Goal: Download file/media

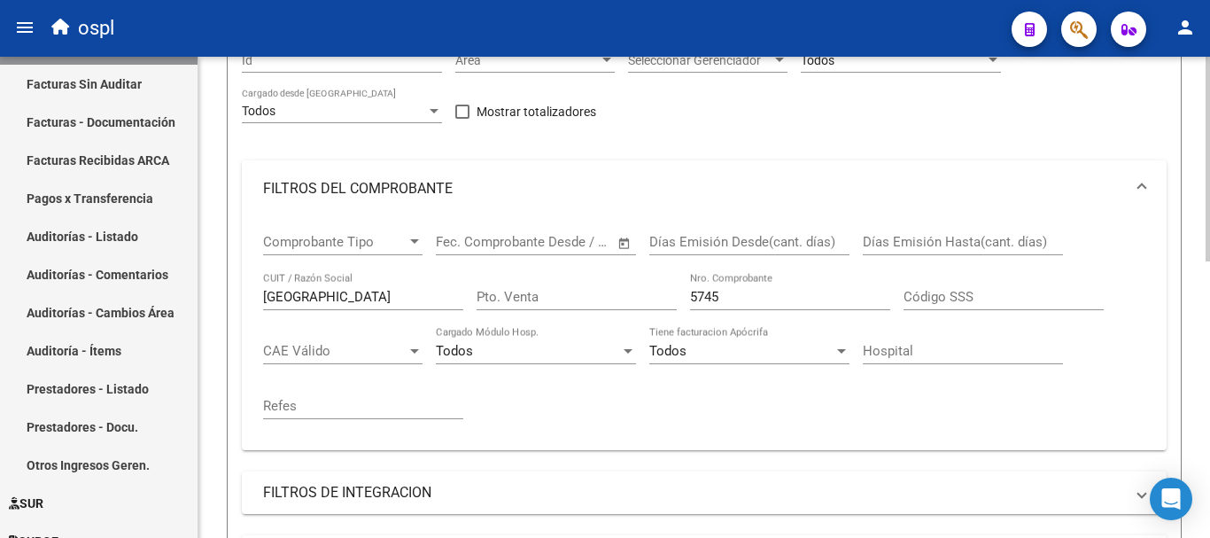
scroll to position [177, 0]
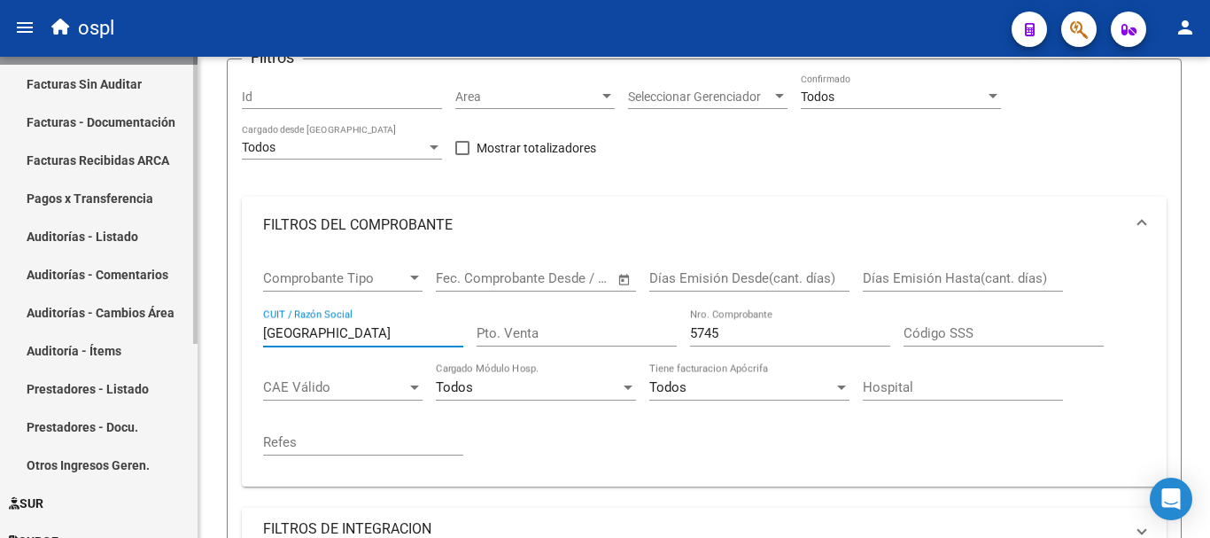
drag, startPoint x: 340, startPoint y: 331, endPoint x: 154, endPoint y: 320, distance: 186.4
click at [155, 320] on mat-sidenav-container "Firma Express Inicio Calendario SSS Instructivos Contacto OS Tesorería Extracto…" at bounding box center [605, 297] width 1210 height 481
type input "[GEOGRAPHIC_DATA]"
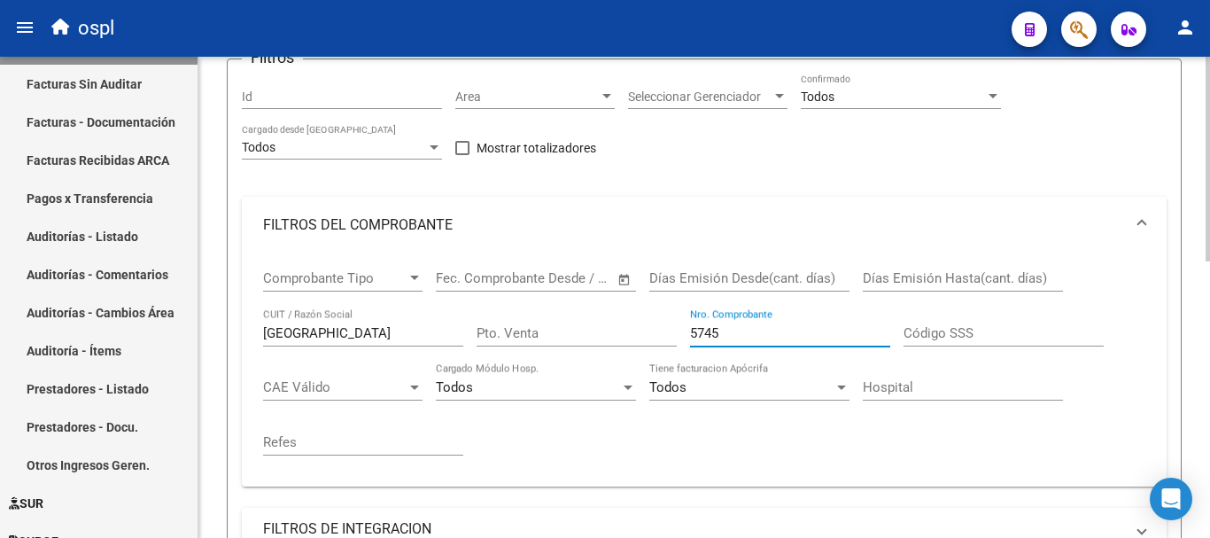
drag, startPoint x: 754, startPoint y: 329, endPoint x: 572, endPoint y: 293, distance: 185.1
click at [577, 305] on div "Comprobante Tipo Comprobante Tipo Fecha inicio – Fecha fin Fec. Comprobante Des…" at bounding box center [704, 362] width 883 height 219
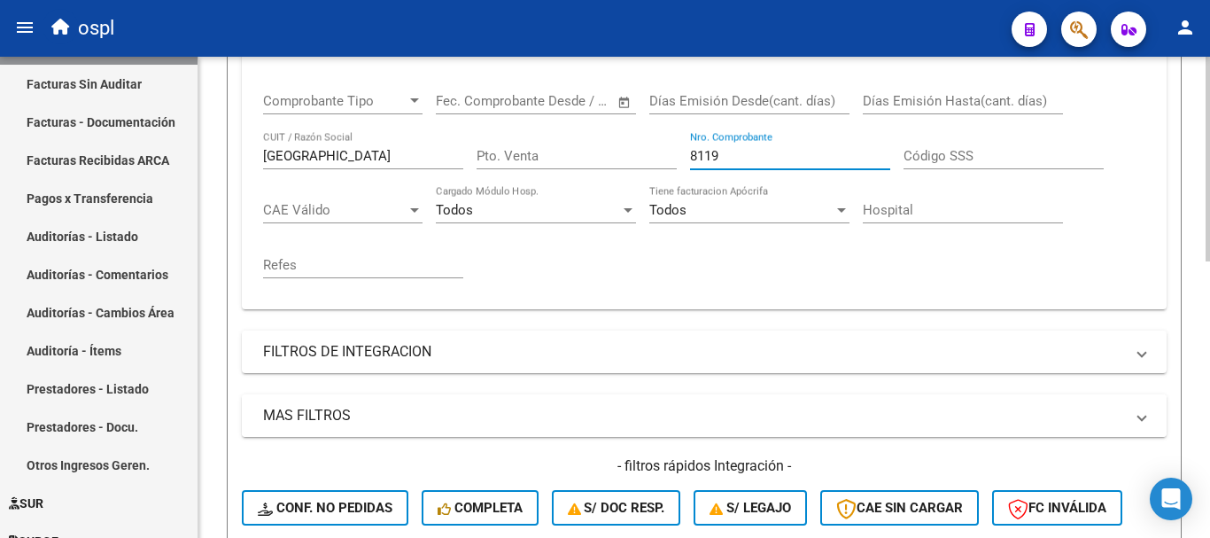
scroll to position [532, 0]
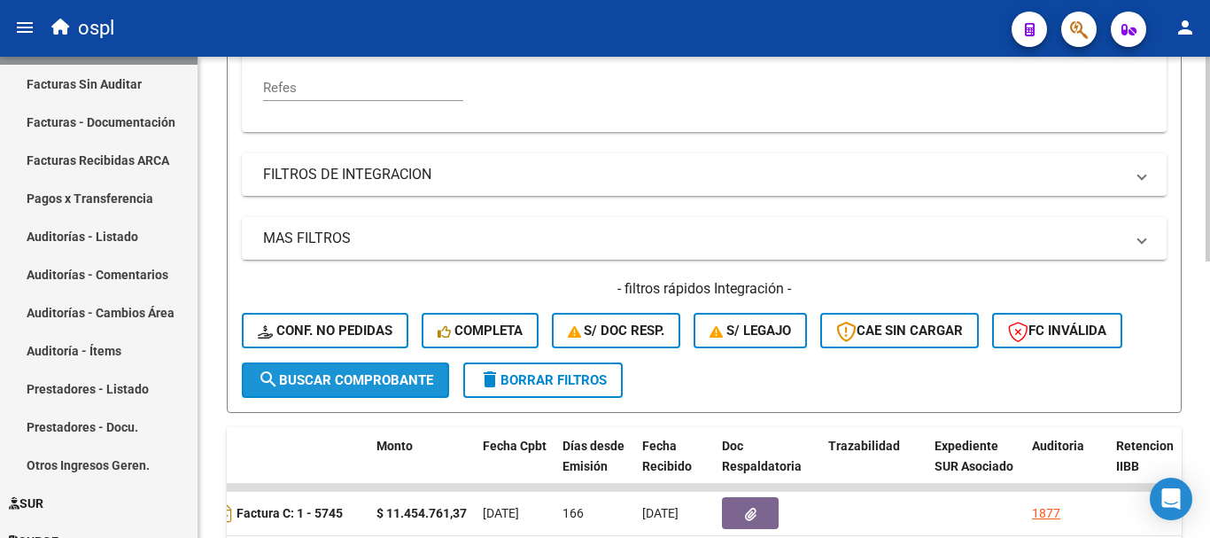
click at [360, 386] on span "search Buscar Comprobante" at bounding box center [345, 380] width 175 height 16
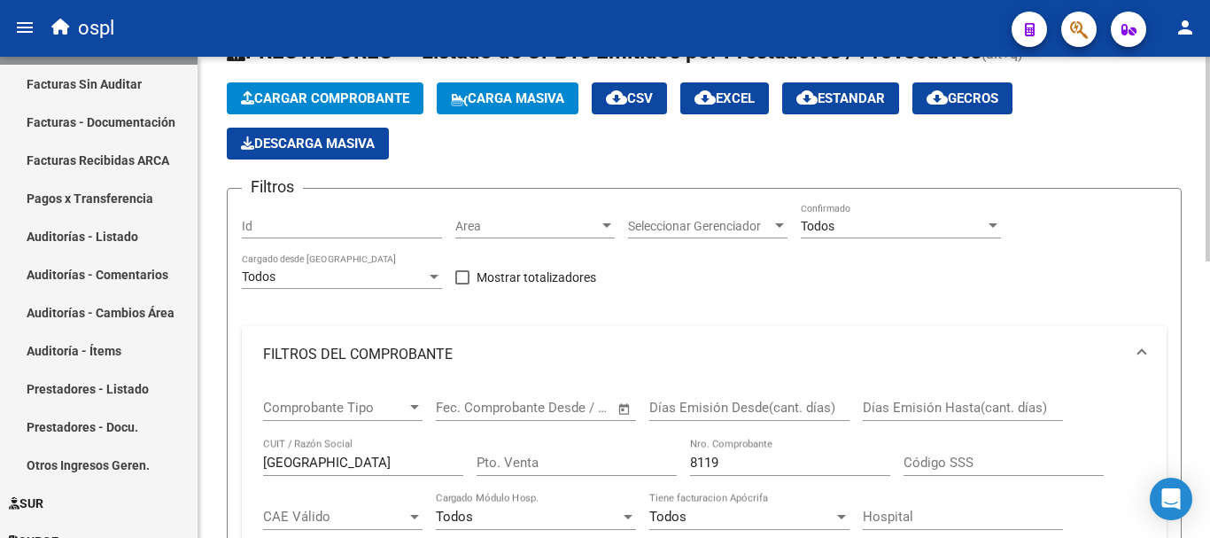
scroll to position [31, 0]
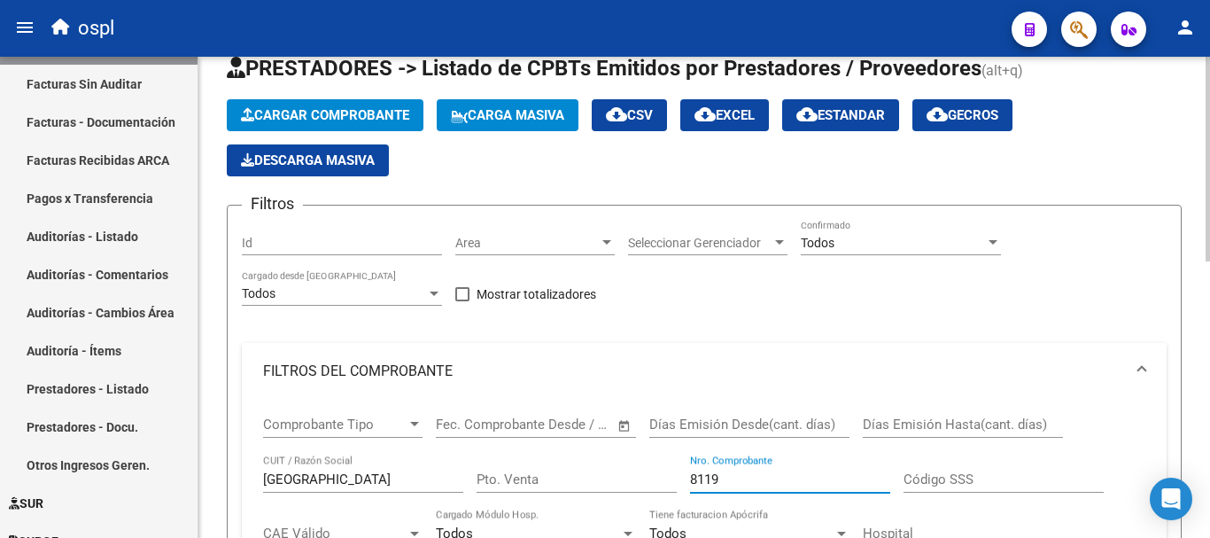
drag, startPoint x: 736, startPoint y: 476, endPoint x: 544, endPoint y: 455, distance: 193.4
click at [544, 455] on div "Comprobante Tipo Comprobante Tipo Fecha inicio – Fecha fin Fec. Comprobante Des…" at bounding box center [704, 509] width 883 height 219
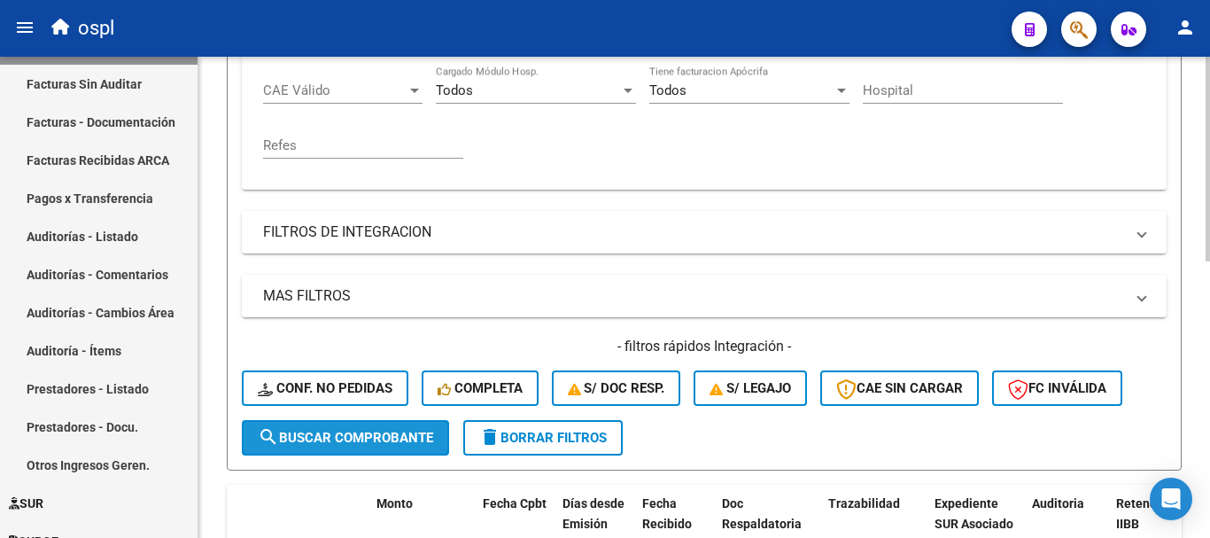
click at [410, 441] on span "search Buscar Comprobante" at bounding box center [345, 438] width 175 height 16
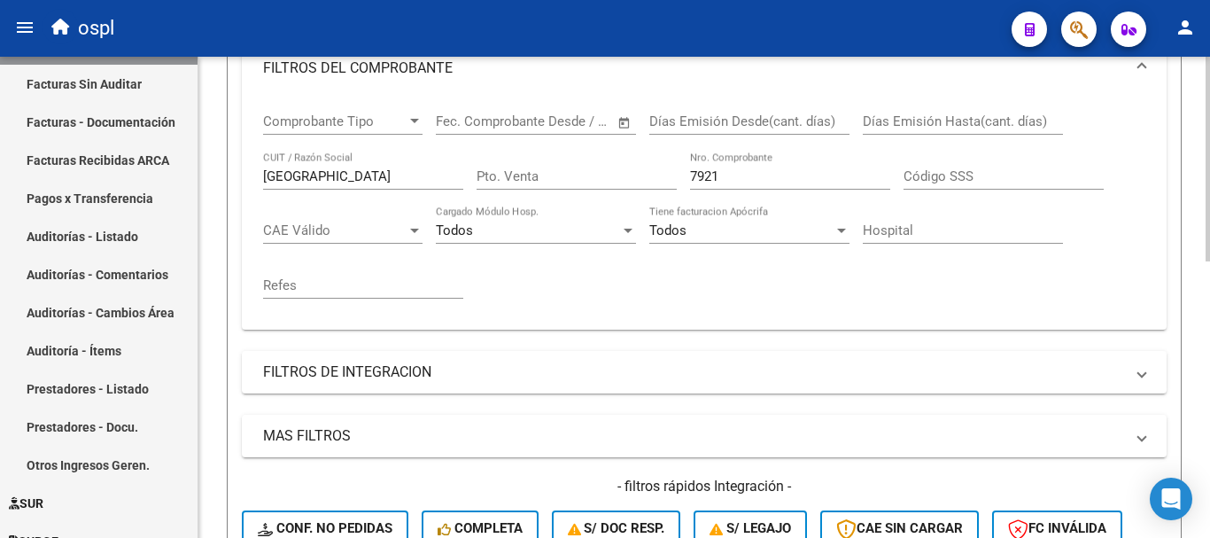
scroll to position [297, 0]
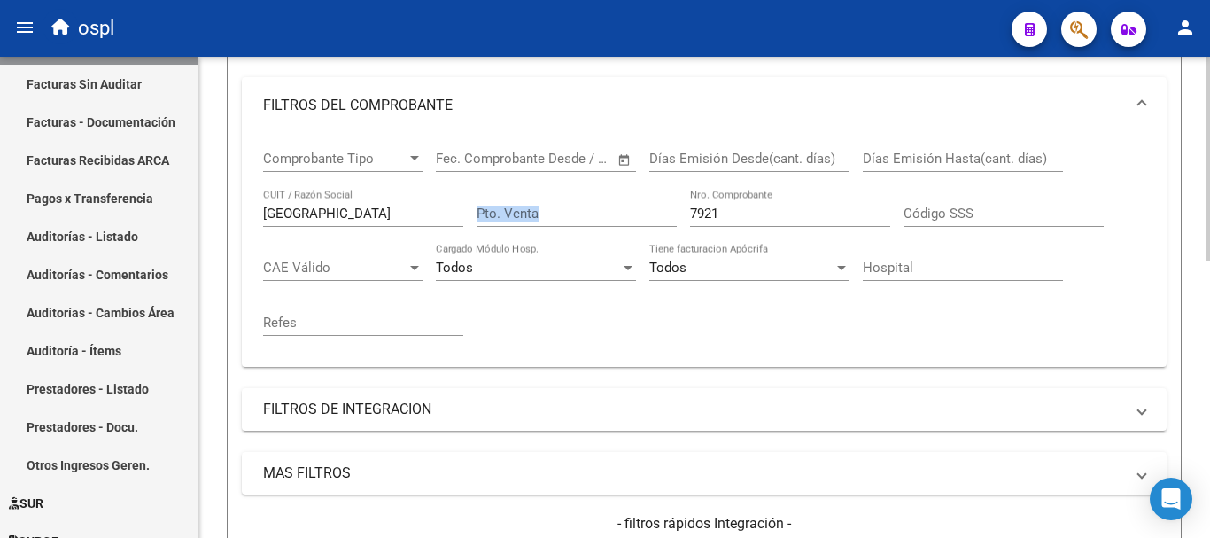
drag, startPoint x: 772, startPoint y: 204, endPoint x: 596, endPoint y: 206, distance: 175.5
click at [596, 206] on div "Comprobante Tipo Comprobante Tipo Fecha inicio – Fecha fin Fec. Comprobante Des…" at bounding box center [704, 243] width 883 height 219
click at [743, 209] on input "7921" at bounding box center [790, 214] width 200 height 16
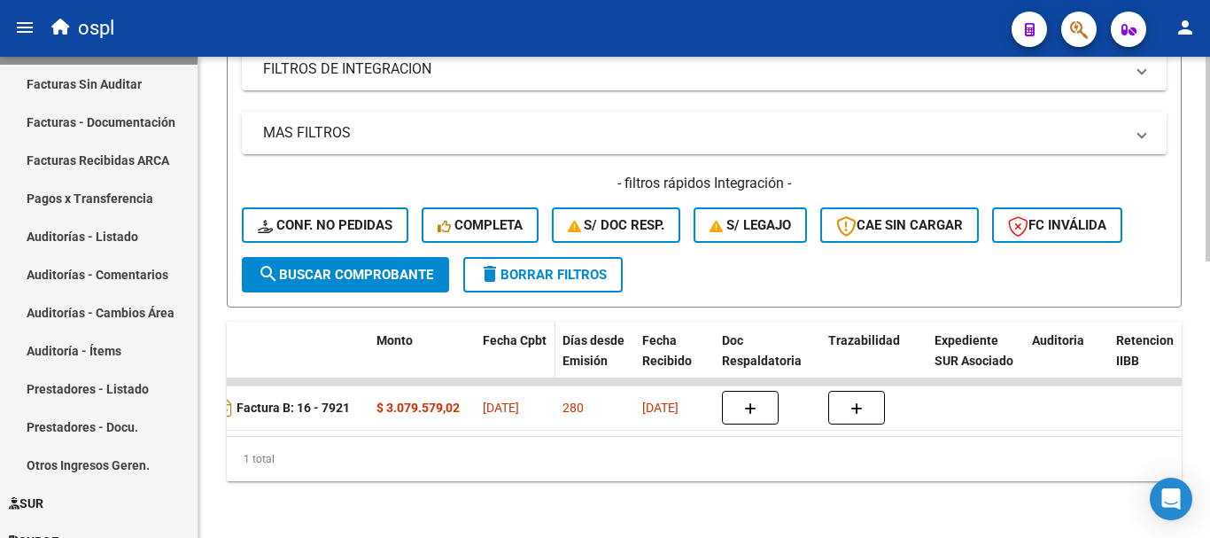
scroll to position [651, 0]
click at [339, 257] on button "search Buscar Comprobante" at bounding box center [345, 274] width 207 height 35
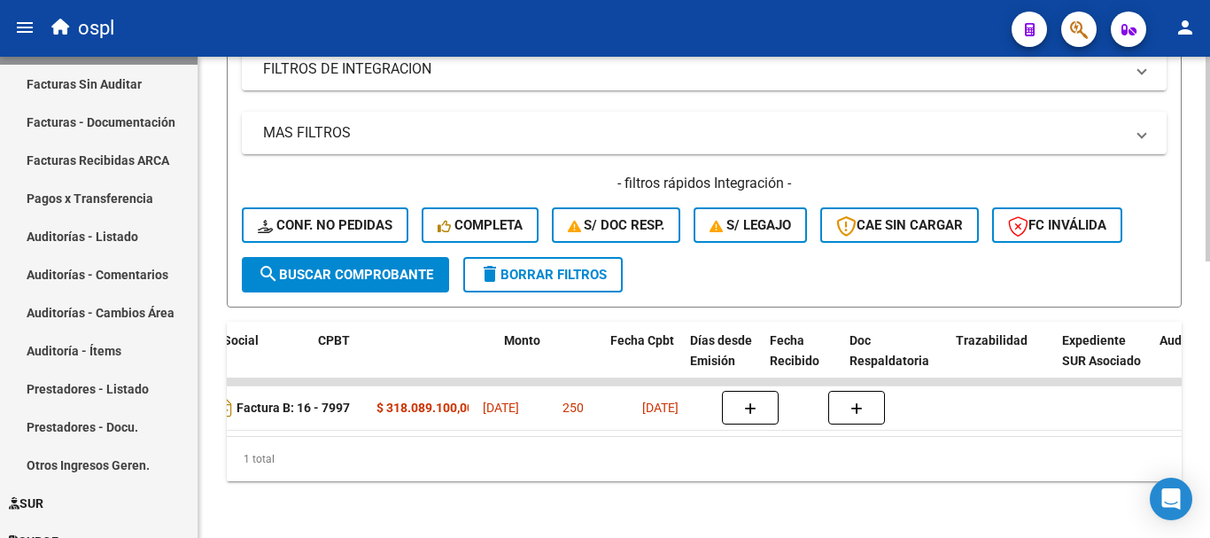
scroll to position [0, 0]
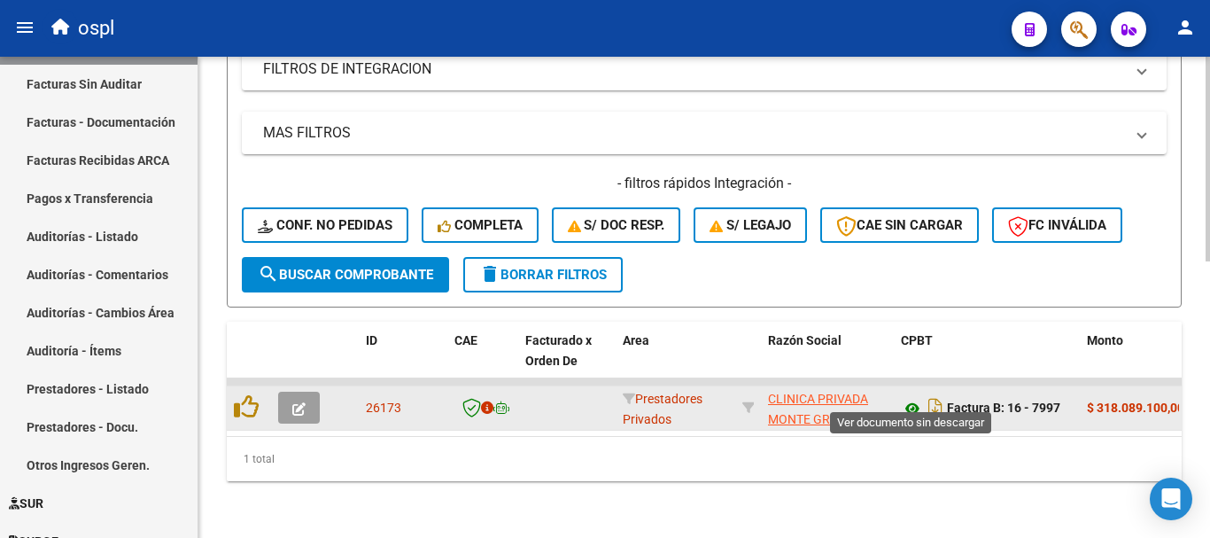
click at [914, 398] on icon at bounding box center [912, 408] width 23 height 21
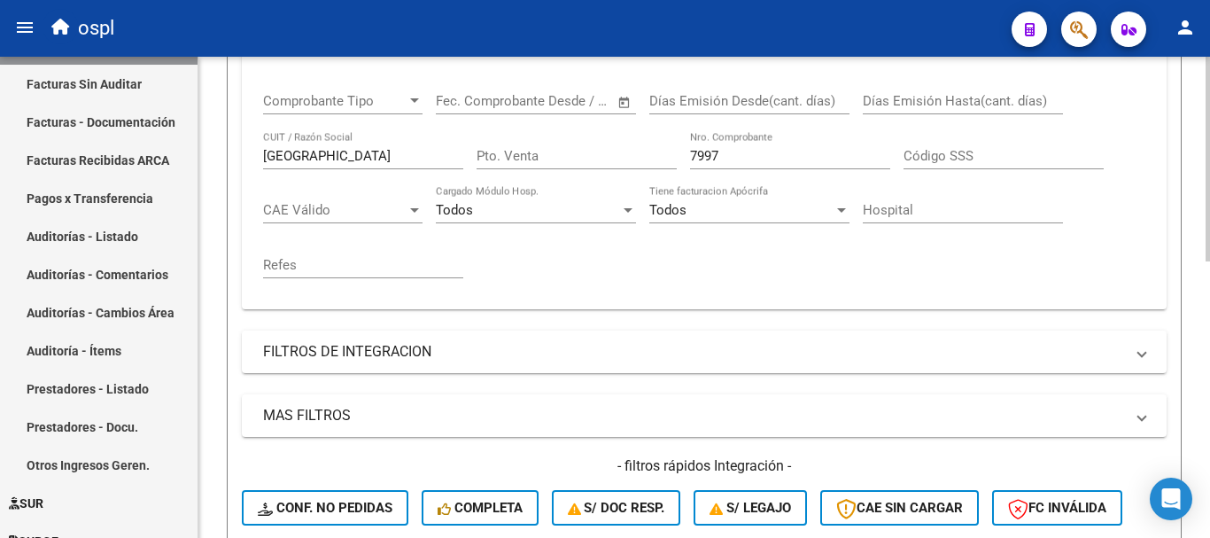
scroll to position [297, 0]
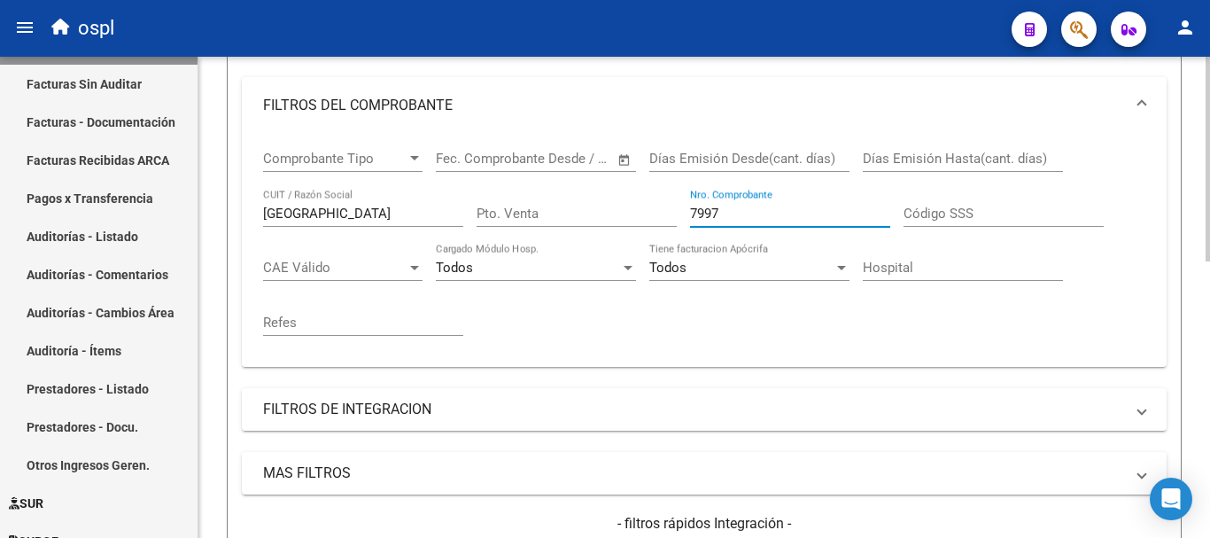
drag, startPoint x: 736, startPoint y: 208, endPoint x: 496, endPoint y: 160, distance: 245.0
click at [496, 160] on div "Comprobante Tipo Comprobante Tipo Fecha inicio – Fecha fin Fec. Comprobante Des…" at bounding box center [704, 243] width 883 height 219
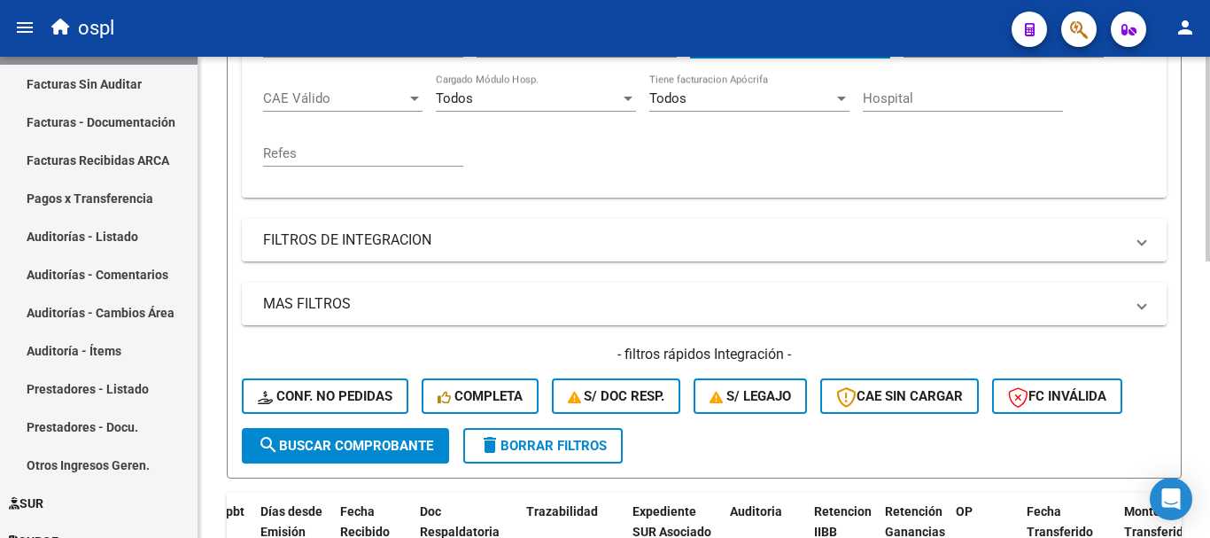
scroll to position [563, 0]
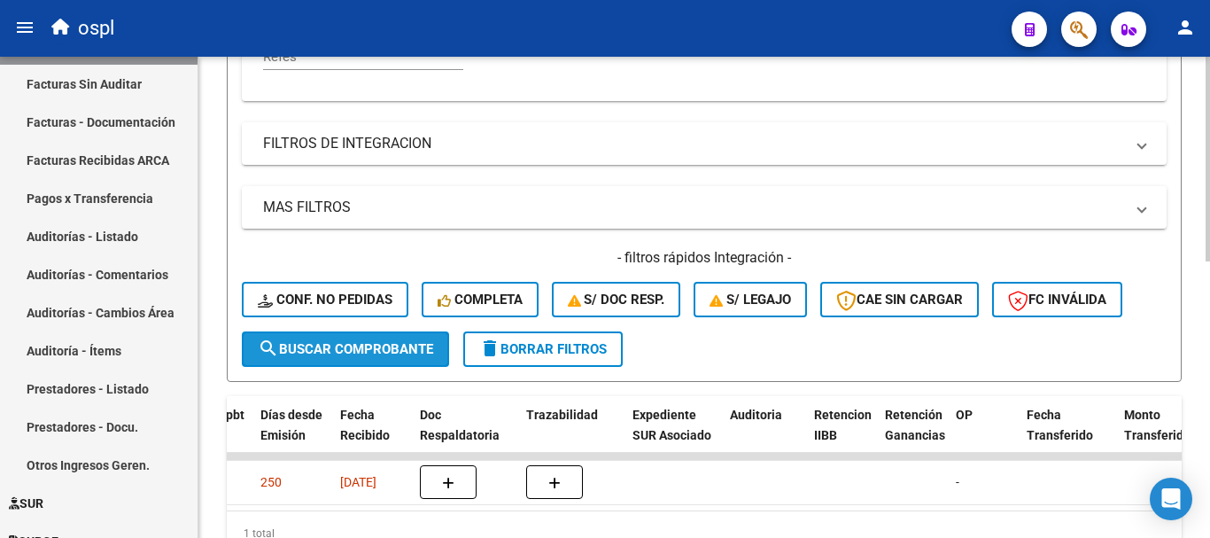
click at [358, 353] on span "search Buscar Comprobante" at bounding box center [345, 349] width 175 height 16
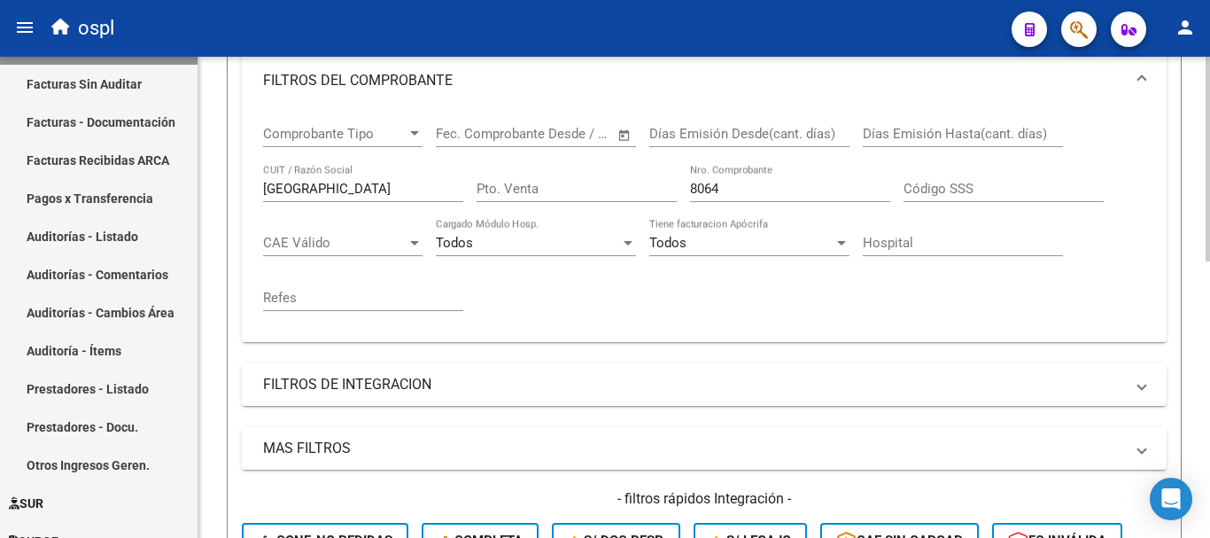
scroll to position [208, 0]
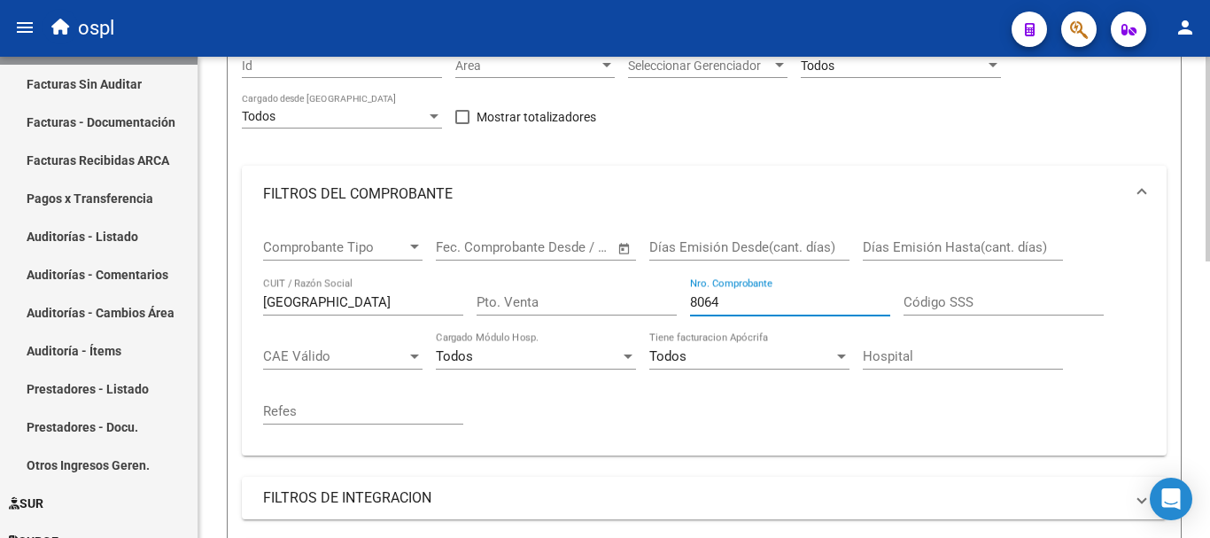
drag, startPoint x: 743, startPoint y: 305, endPoint x: 605, endPoint y: 276, distance: 140.4
click at [605, 276] on div "Comprobante Tipo Comprobante Tipo Fecha inicio – Fecha fin Fec. Comprobante Des…" at bounding box center [704, 331] width 883 height 219
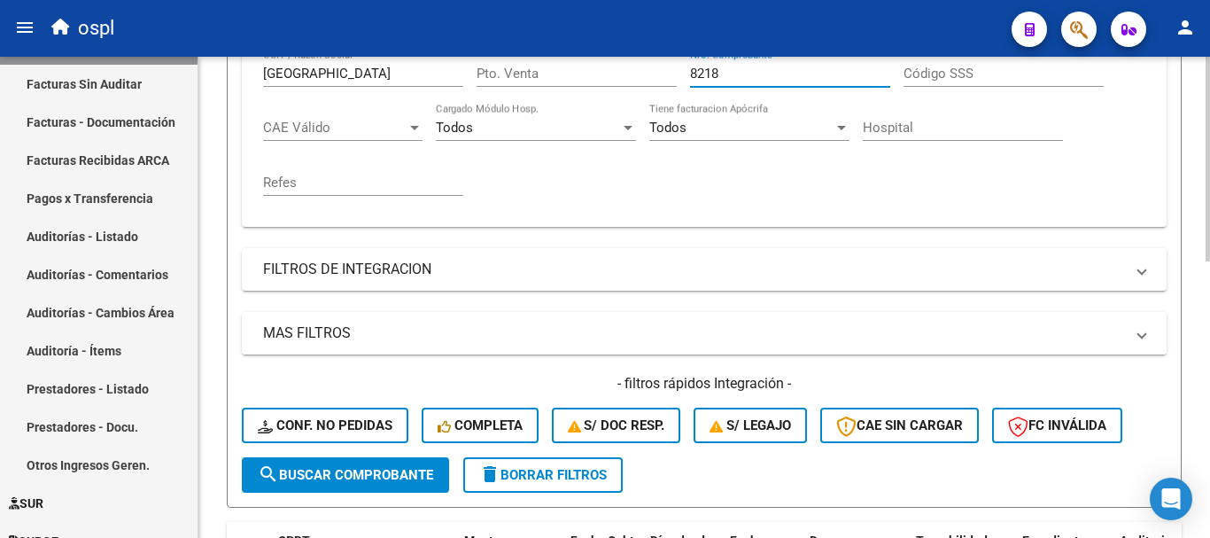
scroll to position [474, 0]
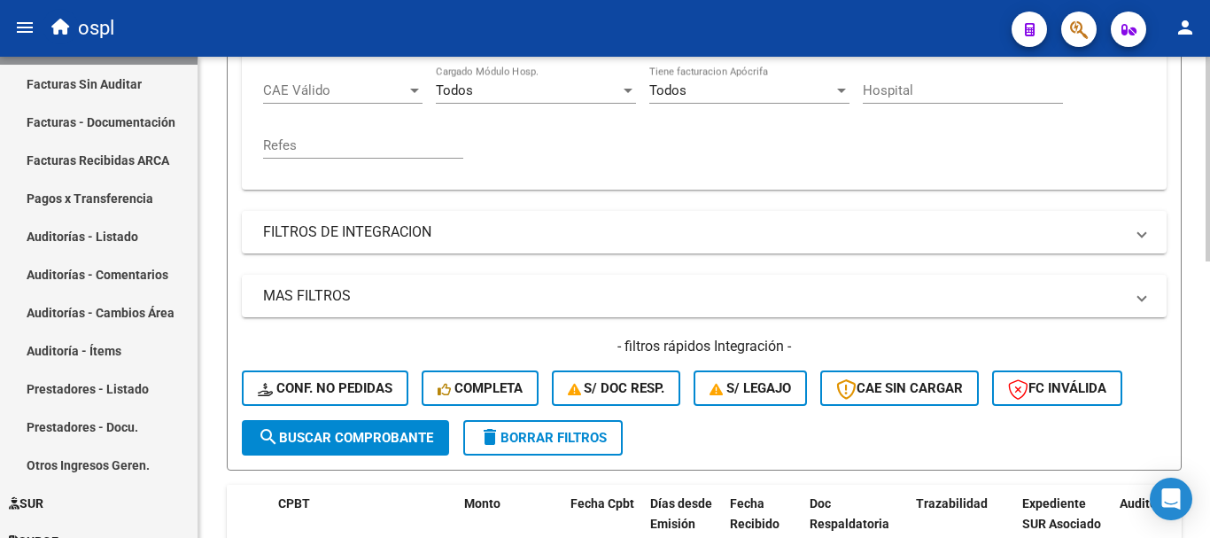
click at [366, 416] on div "- filtros rápidos Integración - Conf. no pedidas Completa S/ Doc Resp. S/ legaj…" at bounding box center [704, 378] width 925 height 83
click at [371, 428] on button "search Buscar Comprobante" at bounding box center [345, 437] width 207 height 35
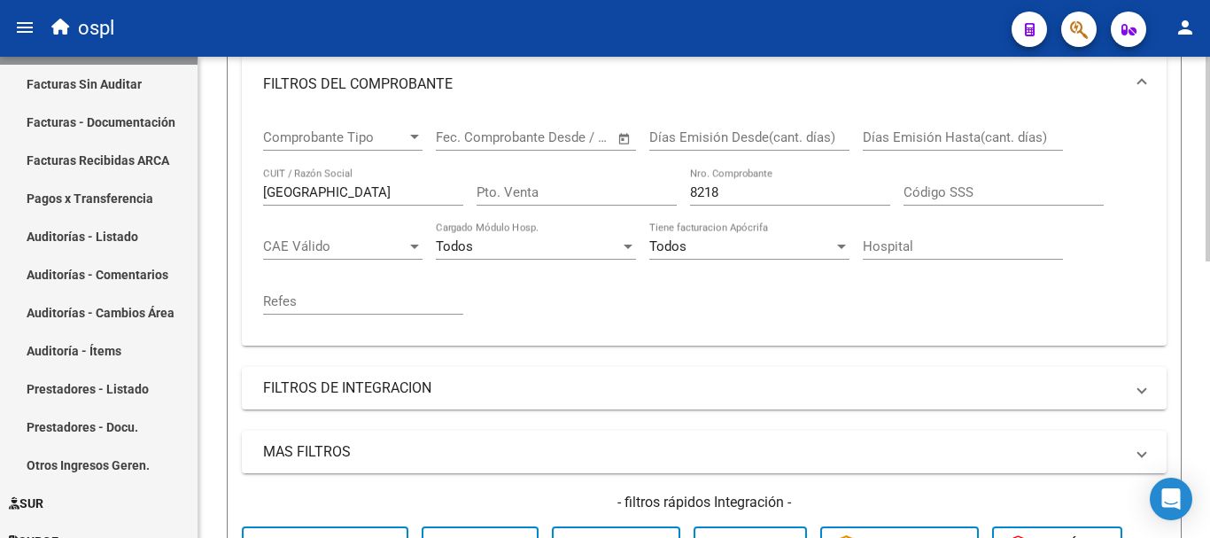
scroll to position [297, 0]
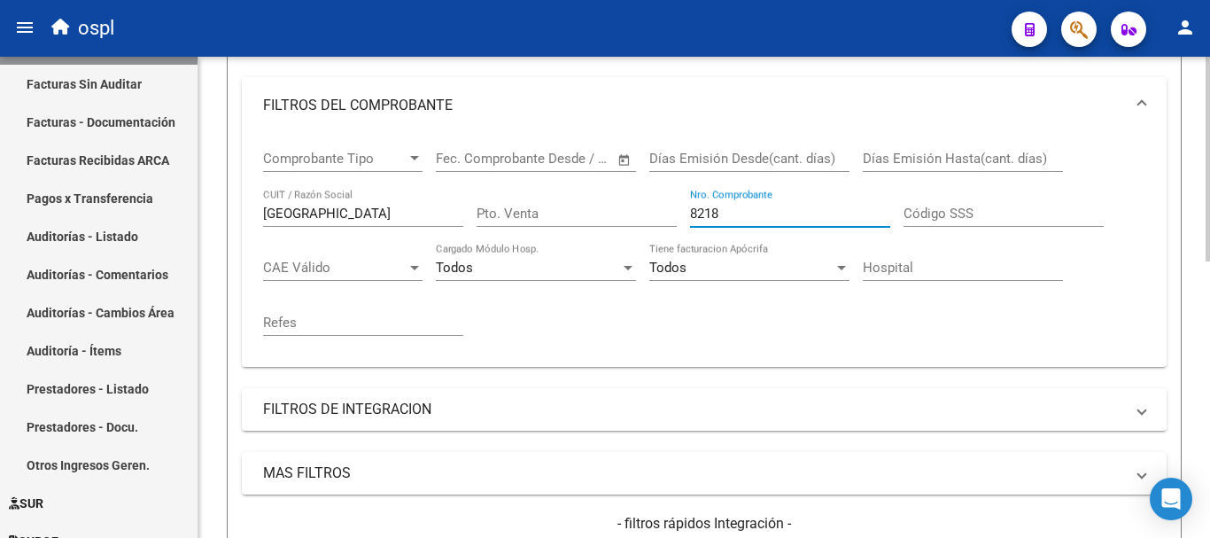
drag, startPoint x: 737, startPoint y: 213, endPoint x: 563, endPoint y: 173, distance: 179.1
click at [572, 180] on div "Comprobante Tipo Comprobante Tipo Fecha inicio – Fecha fin Fec. Comprobante Des…" at bounding box center [704, 243] width 883 height 219
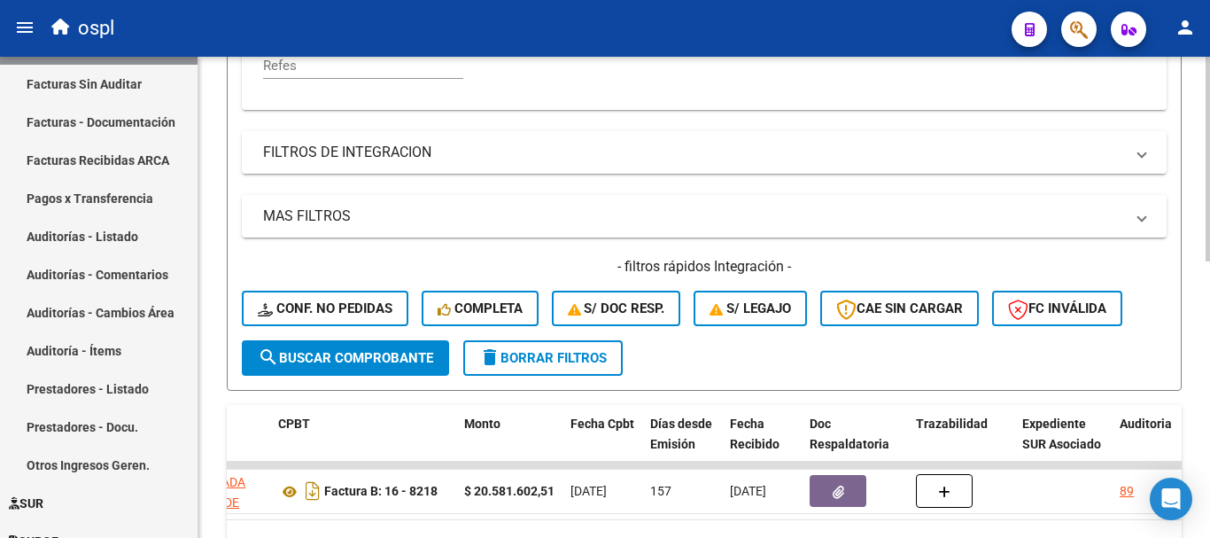
scroll to position [563, 0]
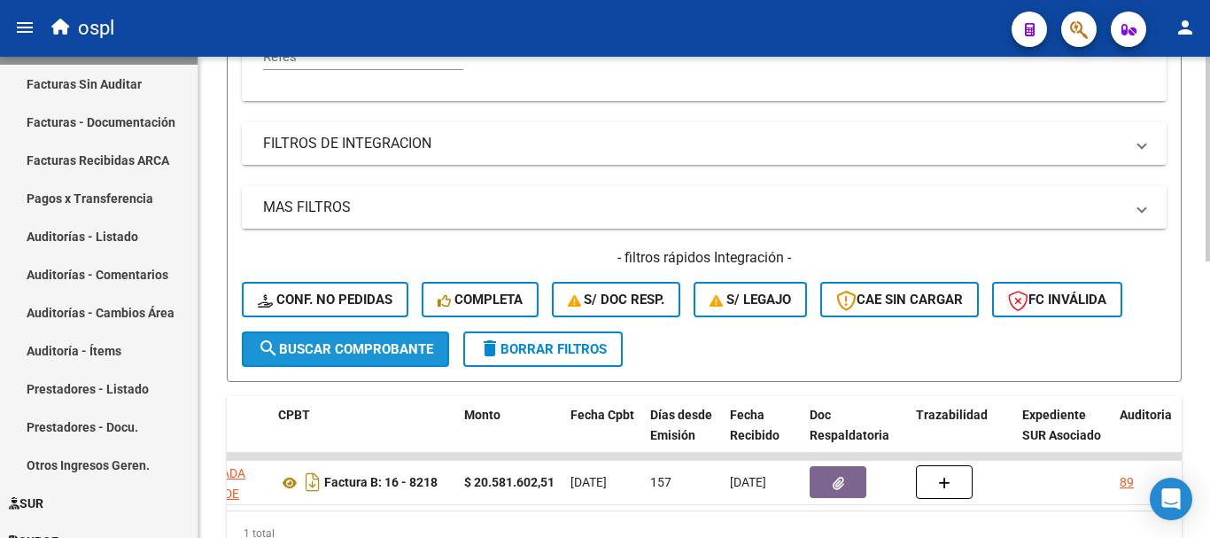
click at [398, 335] on button "search Buscar Comprobante" at bounding box center [345, 348] width 207 height 35
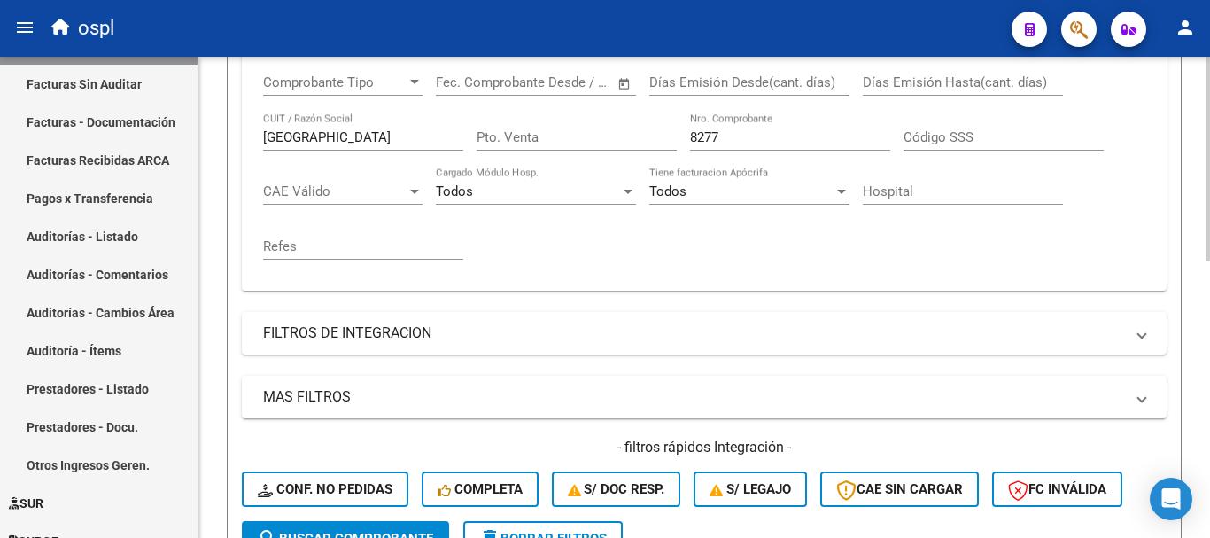
scroll to position [297, 0]
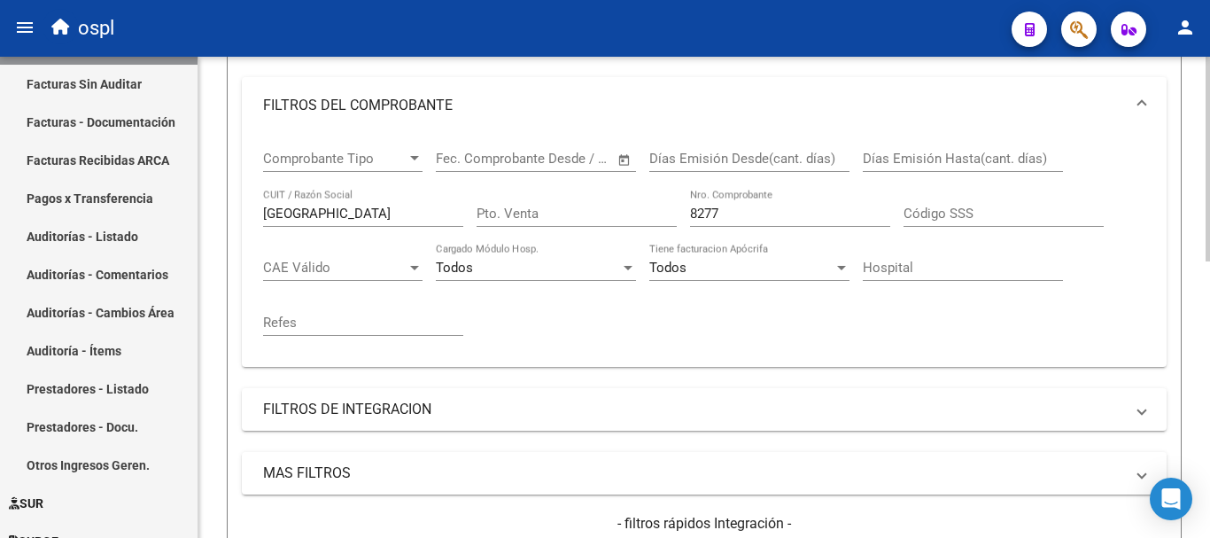
drag, startPoint x: 739, startPoint y: 204, endPoint x: 682, endPoint y: 204, distance: 56.7
click at [682, 204] on div "Comprobante Tipo Comprobante Tipo Fecha inicio – Fecha fin Fec. Comprobante Des…" at bounding box center [704, 243] width 883 height 219
drag, startPoint x: 732, startPoint y: 214, endPoint x: 641, endPoint y: 199, distance: 92.4
click at [641, 199] on div "Comprobante Tipo Comprobante Tipo Fecha inicio – Fecha fin Fec. Comprobante Des…" at bounding box center [704, 243] width 883 height 219
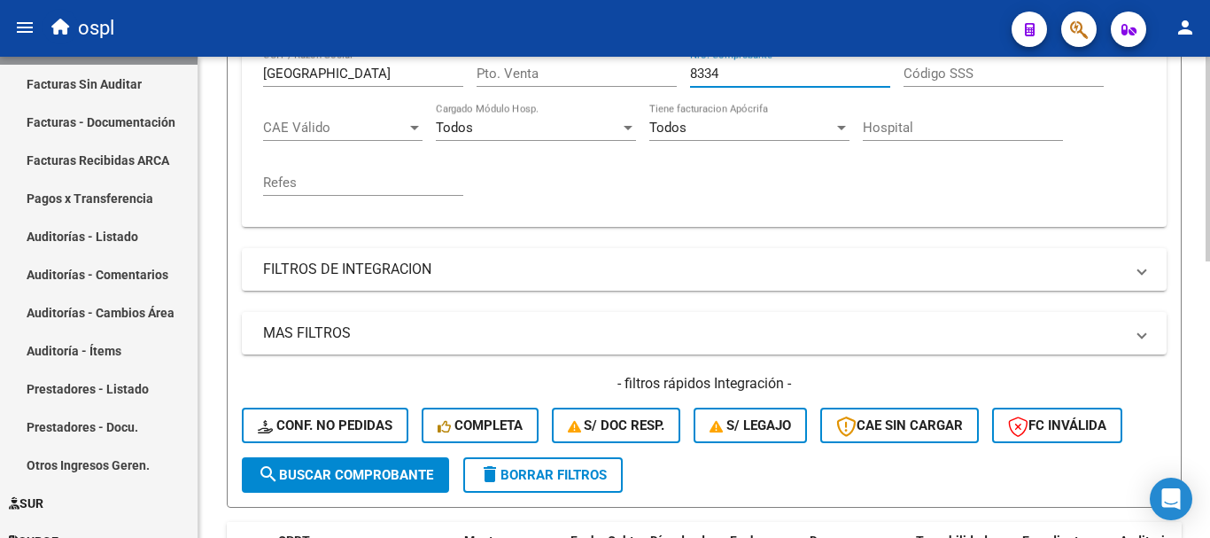
scroll to position [474, 0]
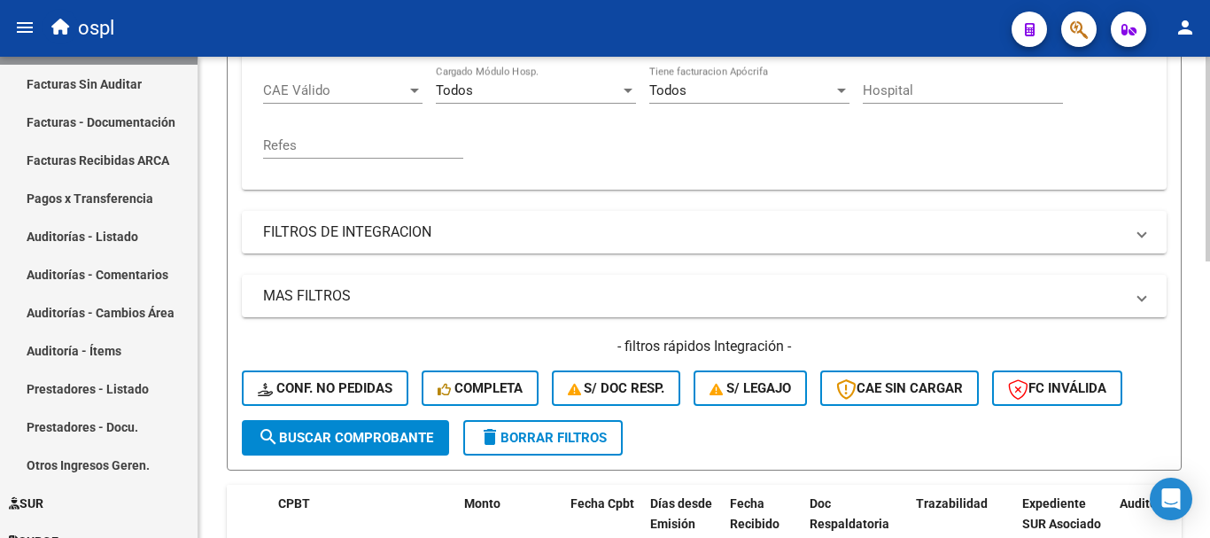
click at [408, 438] on span "search Buscar Comprobante" at bounding box center [345, 438] width 175 height 16
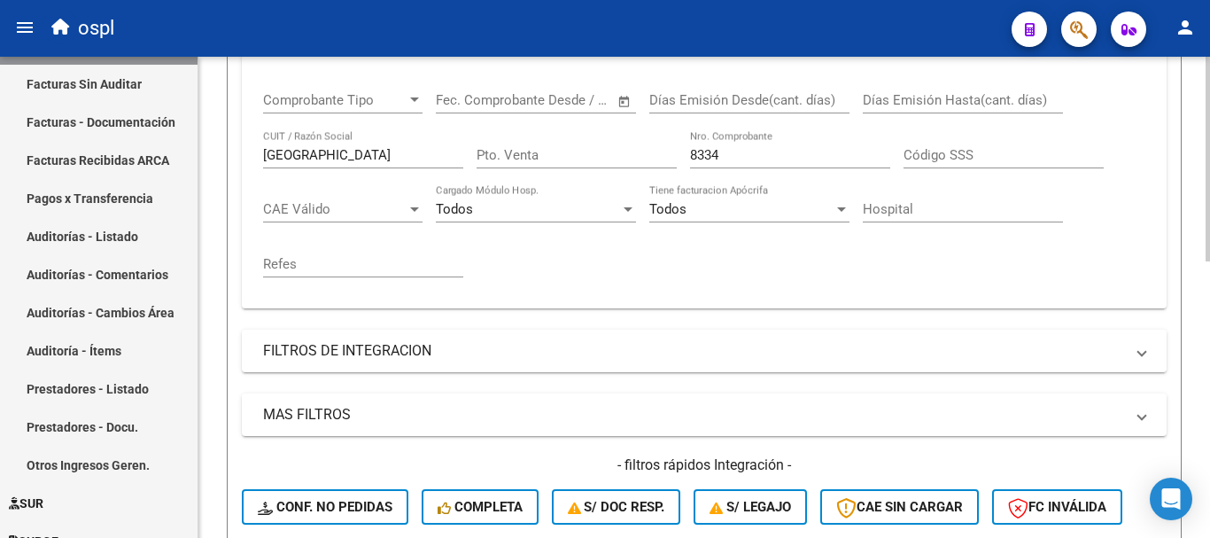
scroll to position [297, 0]
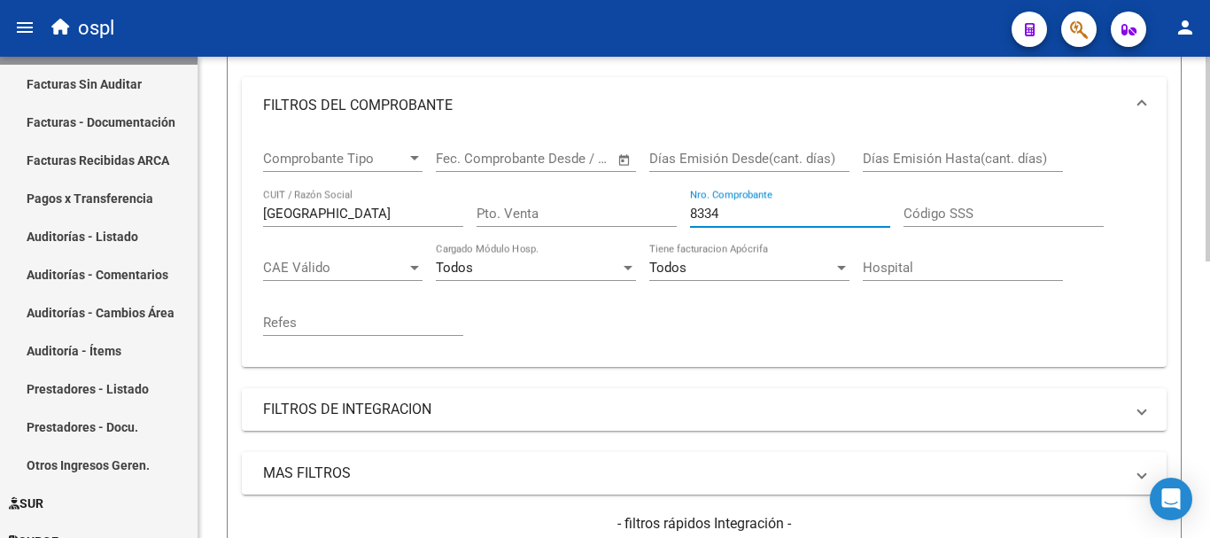
drag, startPoint x: 740, startPoint y: 215, endPoint x: 621, endPoint y: 215, distance: 118.7
click at [621, 215] on div "Comprobante Tipo Comprobante Tipo Fecha inicio – Fecha fin Fec. Comprobante Des…" at bounding box center [704, 243] width 883 height 219
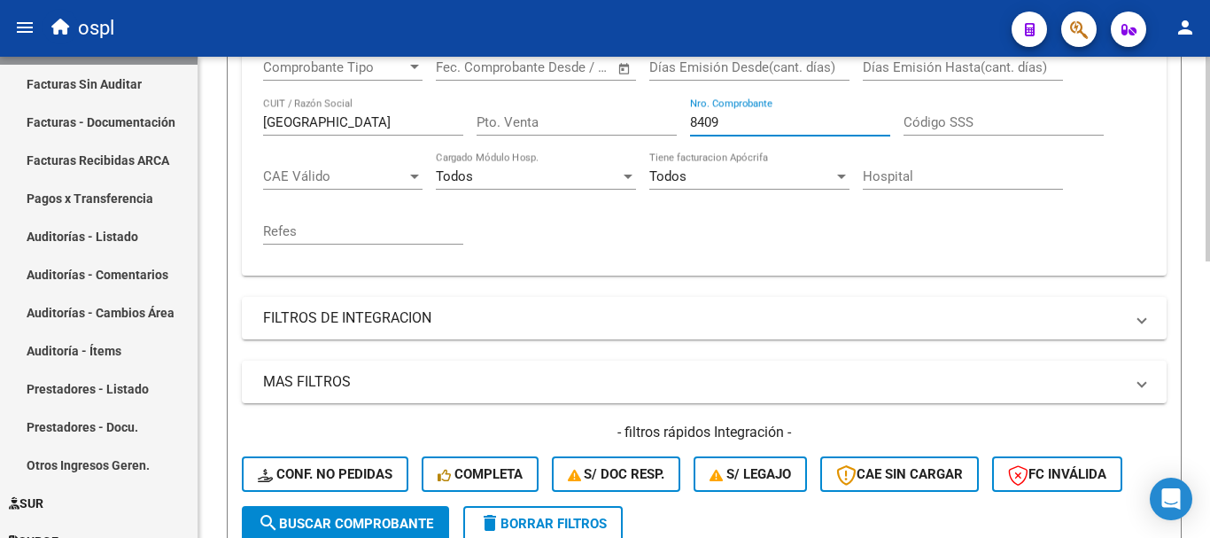
scroll to position [651, 0]
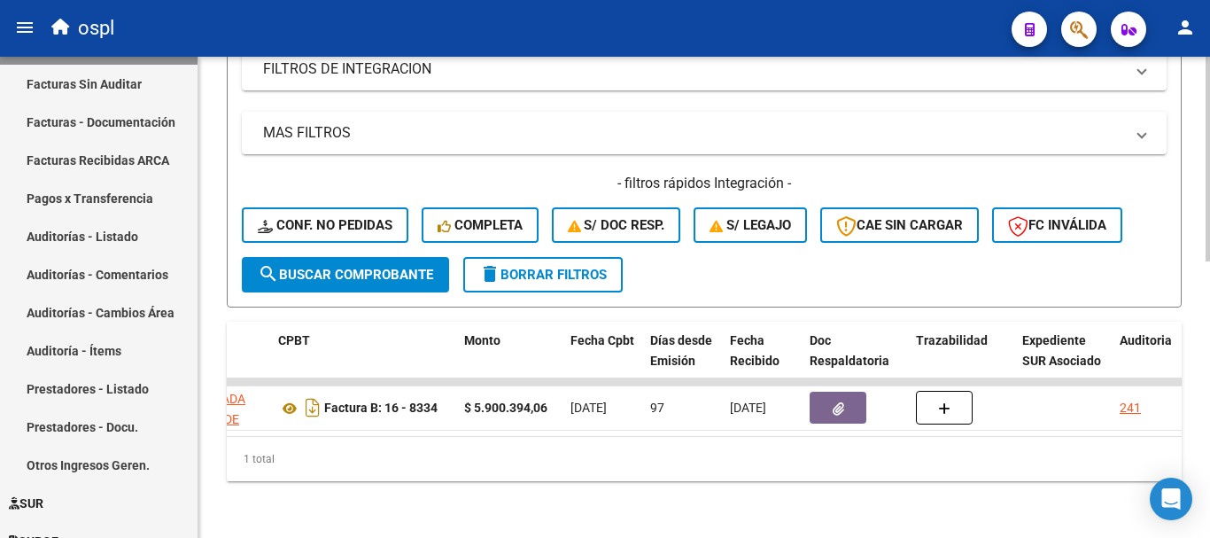
click at [381, 268] on span "search Buscar Comprobante" at bounding box center [345, 275] width 175 height 16
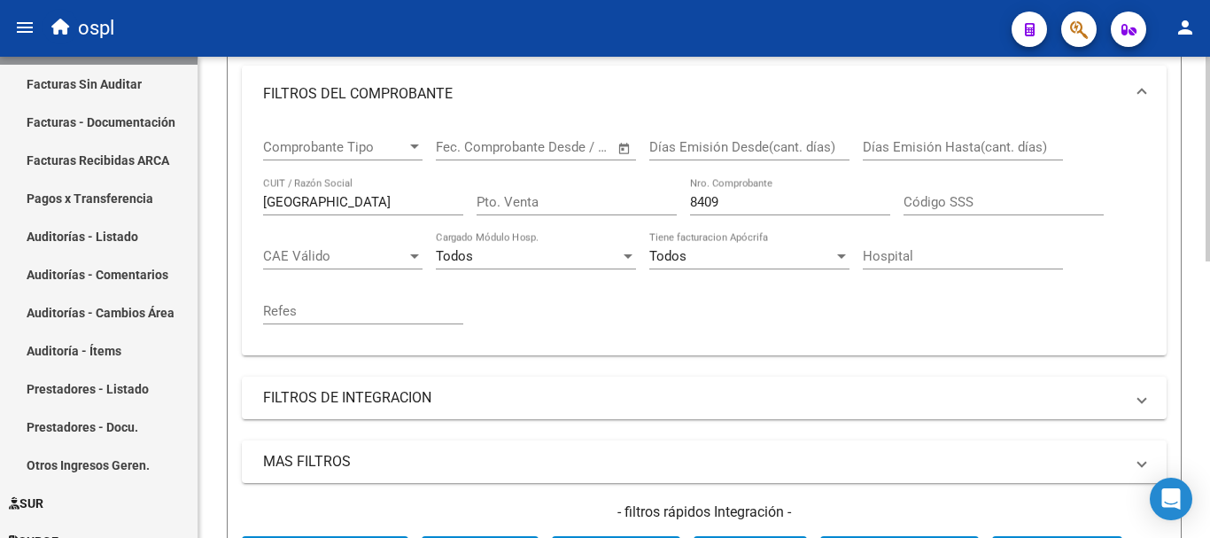
scroll to position [297, 0]
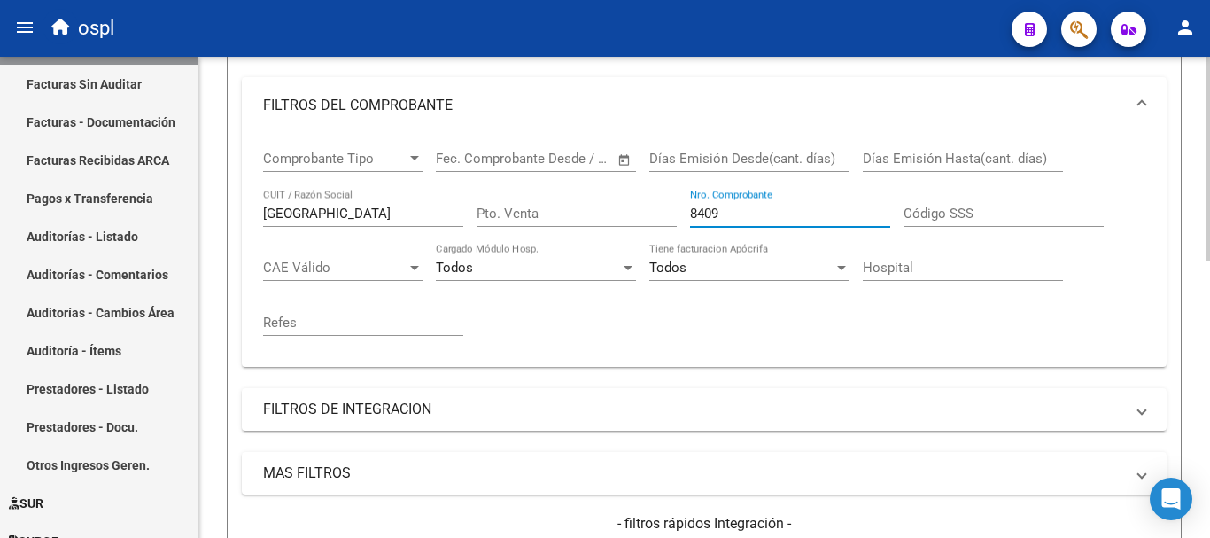
drag, startPoint x: 723, startPoint y: 213, endPoint x: 560, endPoint y: 189, distance: 164.8
click at [560, 189] on div "Comprobante Tipo Comprobante Tipo Fecha inicio – Fecha fin Fec. Comprobante Des…" at bounding box center [704, 243] width 883 height 219
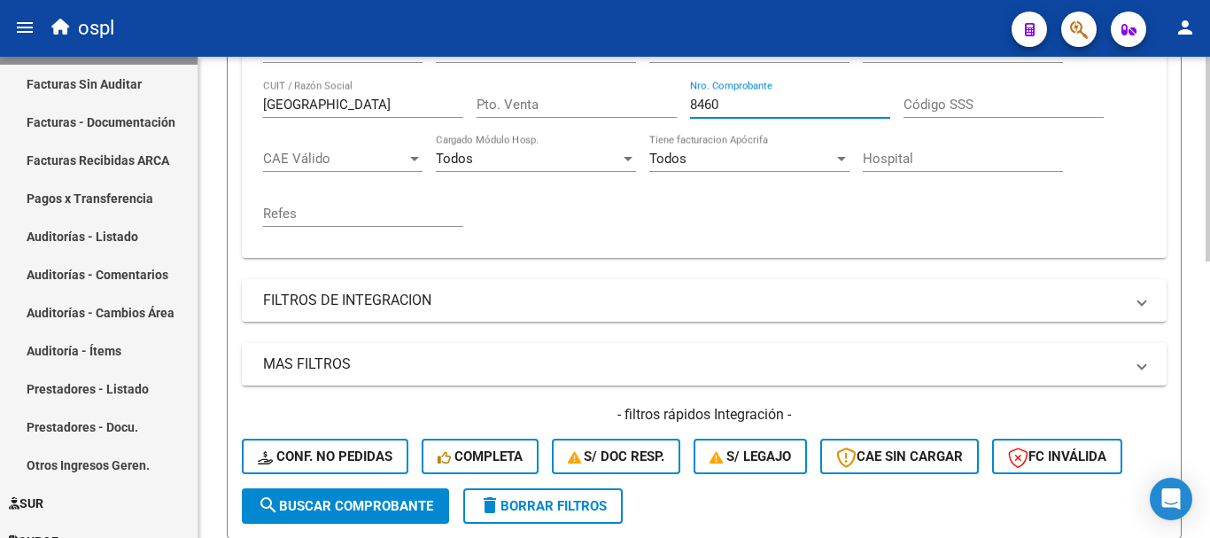
scroll to position [651, 0]
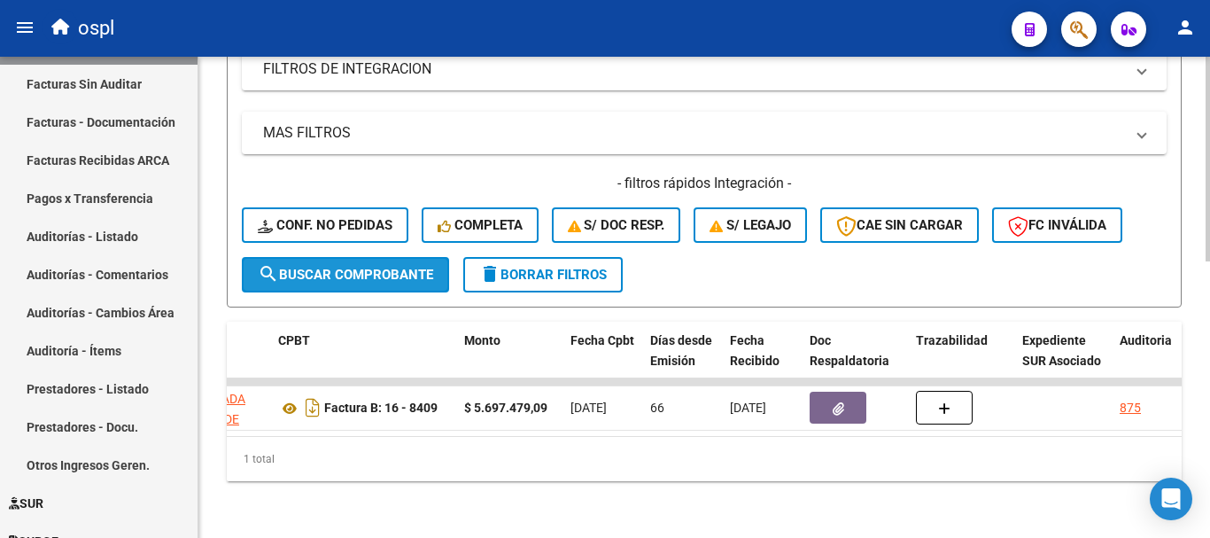
click at [325, 267] on span "search Buscar Comprobante" at bounding box center [345, 275] width 175 height 16
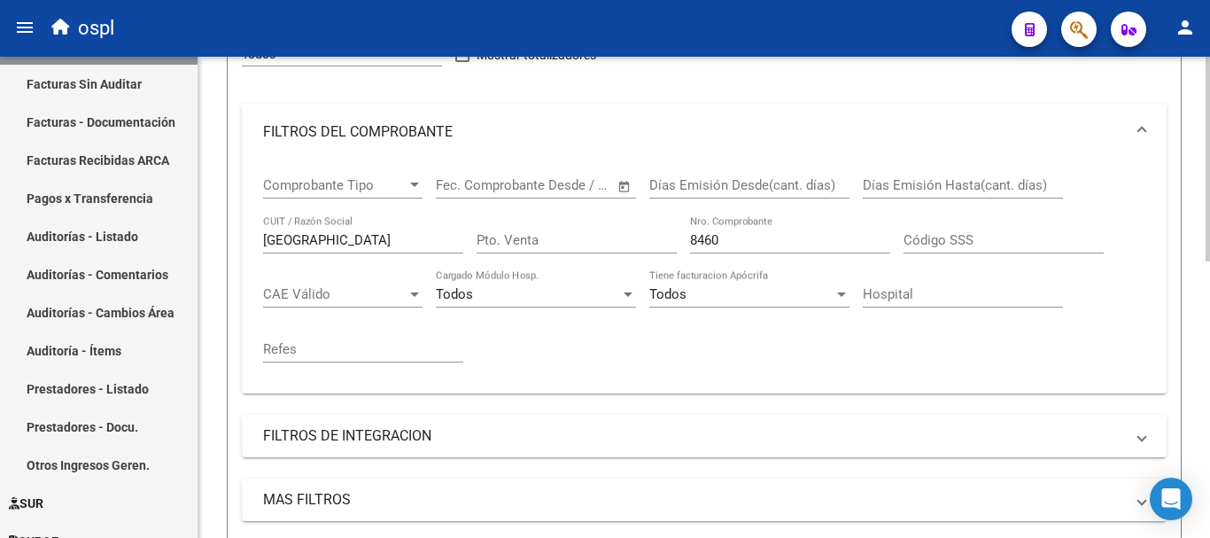
scroll to position [208, 0]
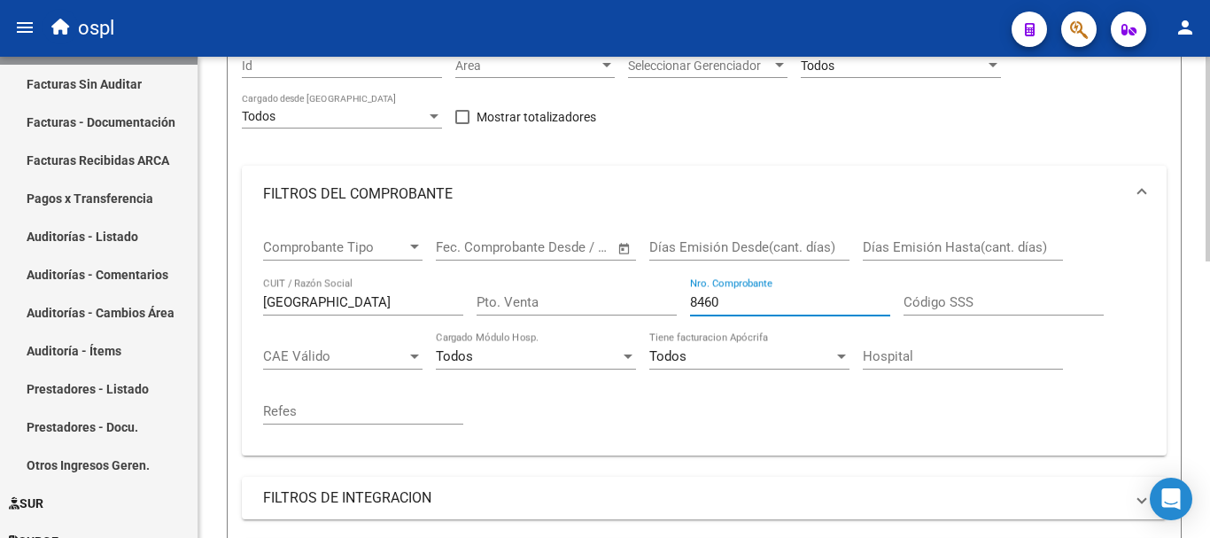
drag, startPoint x: 748, startPoint y: 303, endPoint x: 560, endPoint y: 266, distance: 191.5
click at [564, 278] on div "Comprobante Tipo Comprobante Tipo Fecha inicio – Fecha fin Fec. Comprobante Des…" at bounding box center [704, 331] width 883 height 219
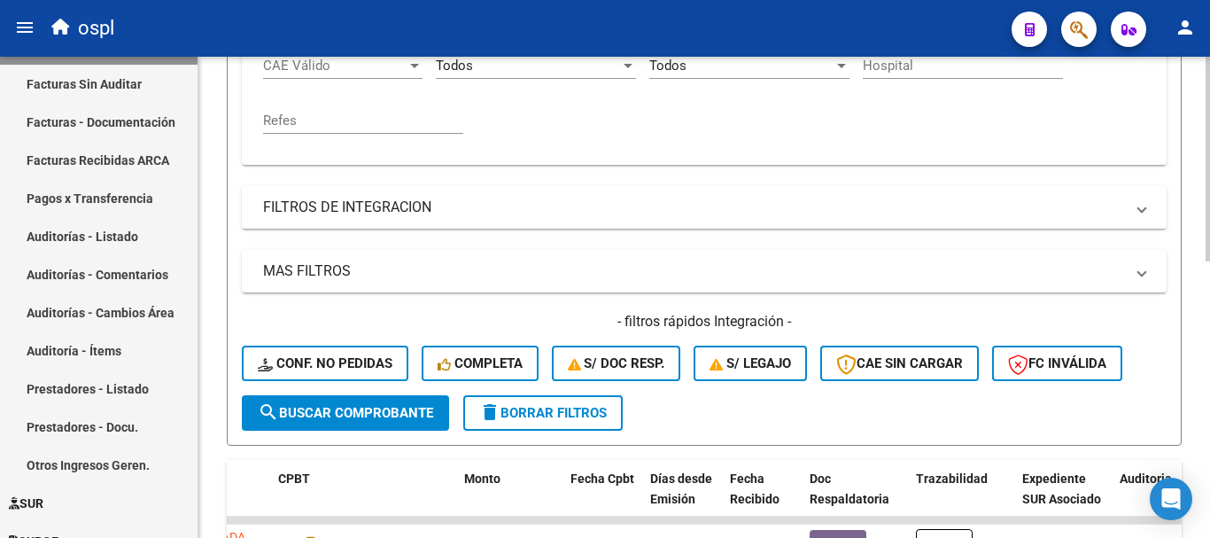
scroll to position [563, 0]
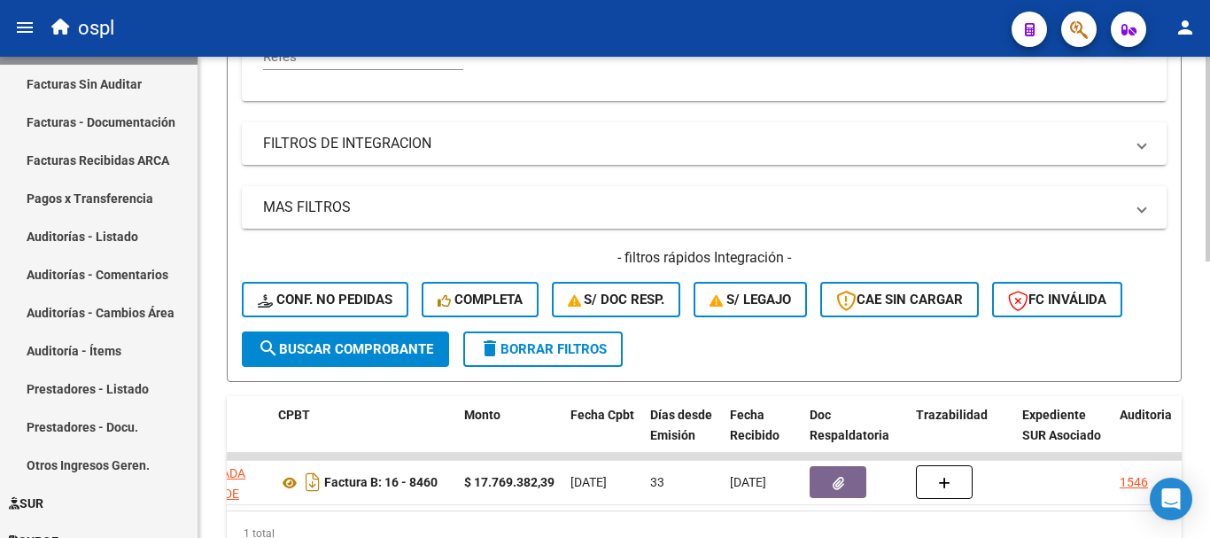
type input "8470"
click at [402, 339] on button "search Buscar Comprobante" at bounding box center [345, 348] width 207 height 35
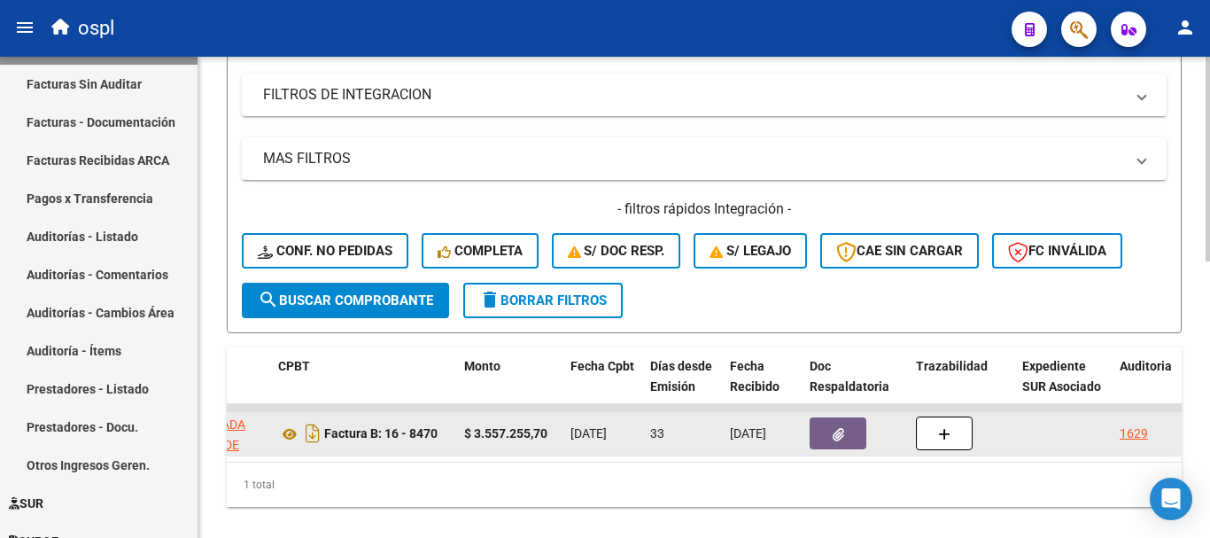
scroll to position [651, 0]
